Goal: Transaction & Acquisition: Purchase product/service

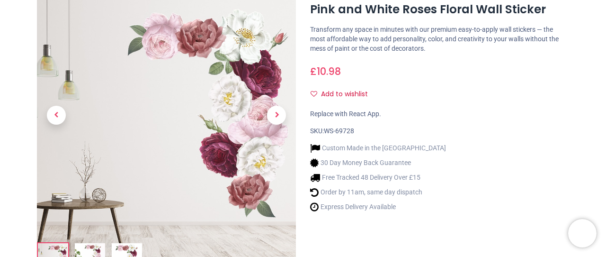
scroll to position [111, 0]
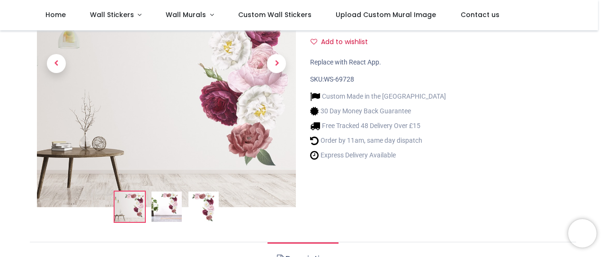
click at [169, 204] on img at bounding box center [166, 206] width 30 height 30
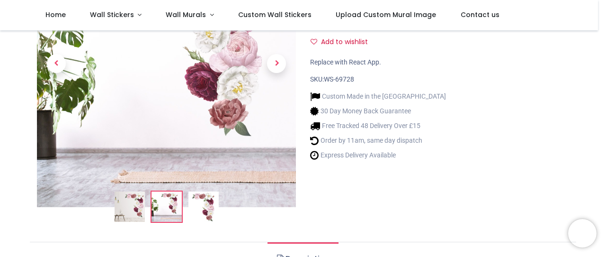
click at [204, 191] on img at bounding box center [203, 206] width 30 height 30
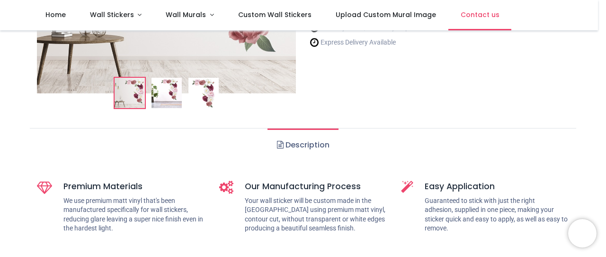
scroll to position [230, 0]
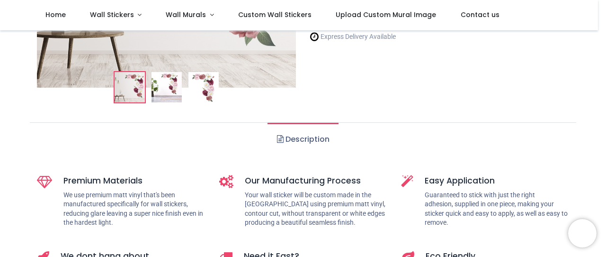
click at [302, 142] on link "Description" at bounding box center [302, 139] width 71 height 33
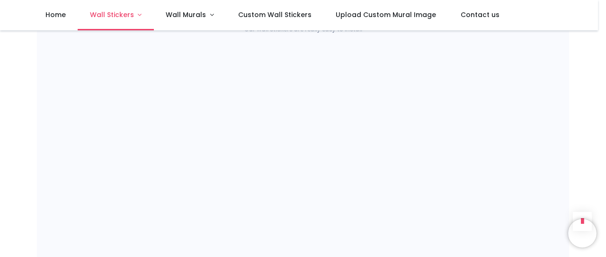
scroll to position [549, 0]
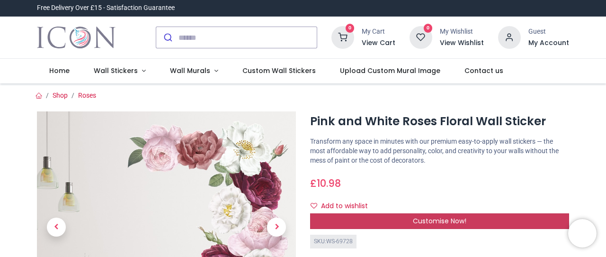
click at [513, 221] on div "Customise Now!" at bounding box center [439, 221] width 259 height 16
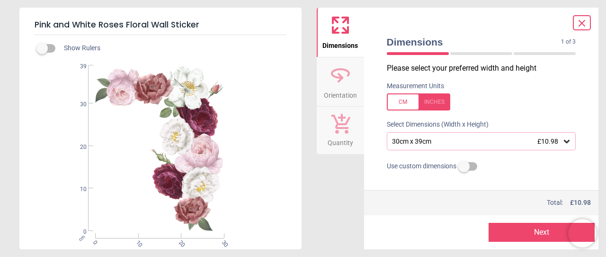
click at [574, 141] on div "30cm x 39cm £10.98" at bounding box center [481, 141] width 204 height 18
click at [565, 145] on icon at bounding box center [566, 140] width 9 height 9
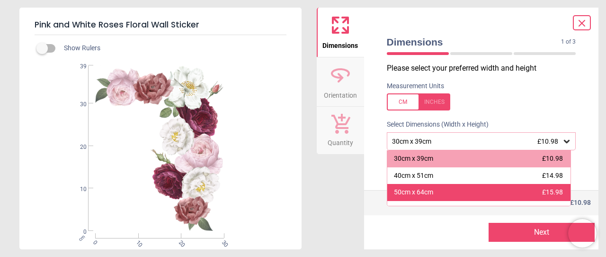
click at [548, 195] on span "£15.98" at bounding box center [552, 192] width 21 height 8
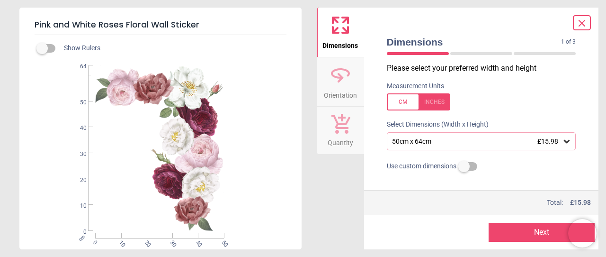
click at [533, 232] on button "Next" at bounding box center [541, 231] width 106 height 19
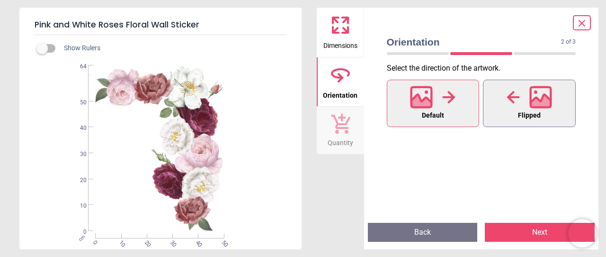
click at [532, 109] on div at bounding box center [528, 97] width 45 height 25
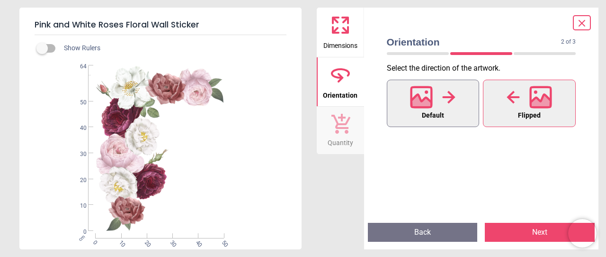
click at [438, 101] on div at bounding box center [432, 97] width 45 height 25
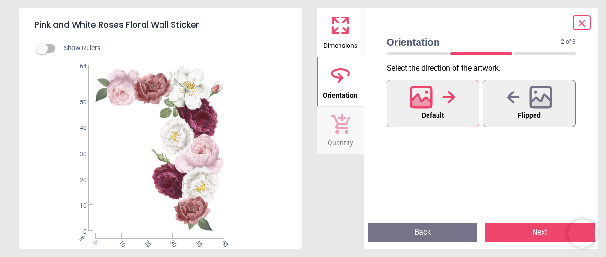
click at [540, 239] on button "Next" at bounding box center [540, 231] width 110 height 19
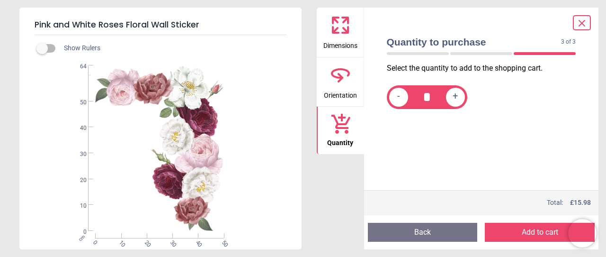
click at [445, 235] on button "Back" at bounding box center [423, 231] width 110 height 19
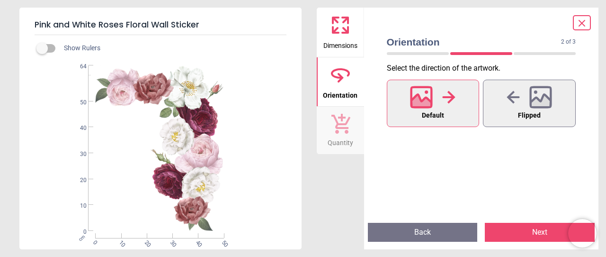
click at [443, 234] on button "Back" at bounding box center [423, 231] width 110 height 19
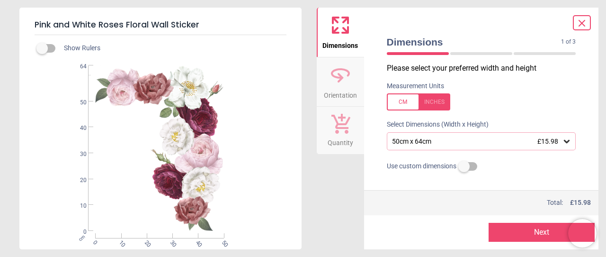
click at [545, 144] on span "£15.98" at bounding box center [547, 141] width 21 height 8
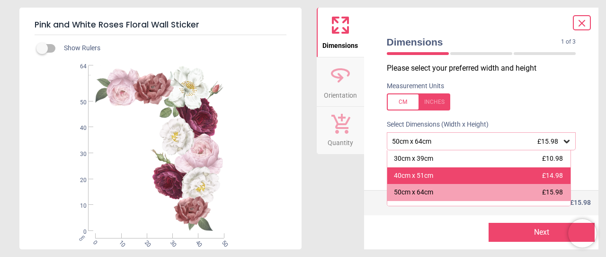
click at [424, 179] on div "40cm x 51cm" at bounding box center [413, 175] width 39 height 9
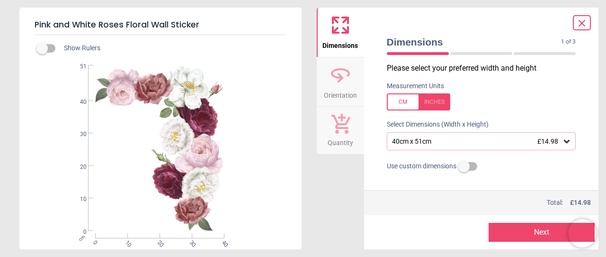
click at [544, 143] on span "£14.98" at bounding box center [547, 141] width 21 height 8
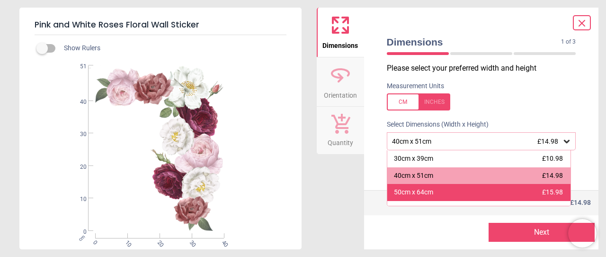
click at [490, 196] on div "50cm x 64cm £15.98" at bounding box center [479, 192] width 184 height 17
